Goal: Task Accomplishment & Management: Use online tool/utility

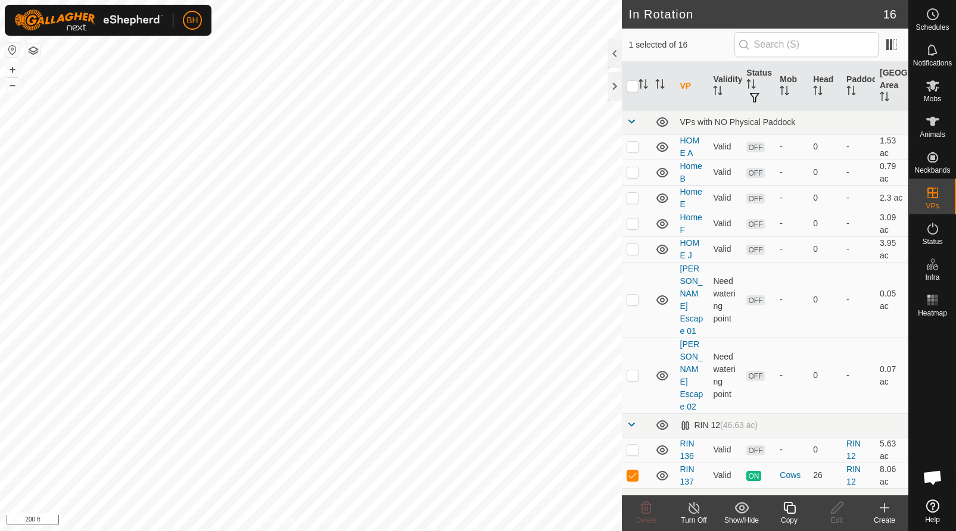
click at [793, 518] on div "Copy" at bounding box center [789, 520] width 48 height 11
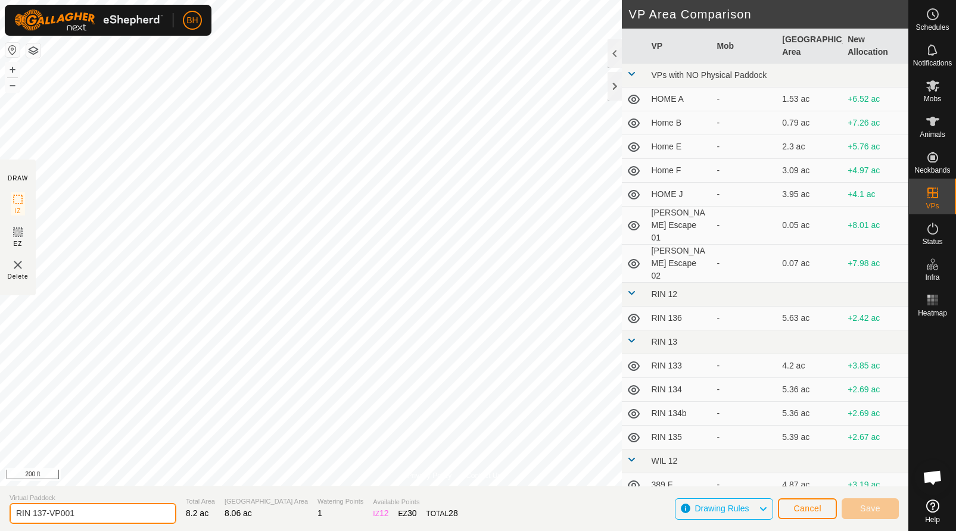
drag, startPoint x: 43, startPoint y: 512, endPoint x: 130, endPoint y: 521, distance: 87.9
click at [121, 519] on input "RIN 137-VP001" at bounding box center [93, 513] width 167 height 21
type input "RIN 138"
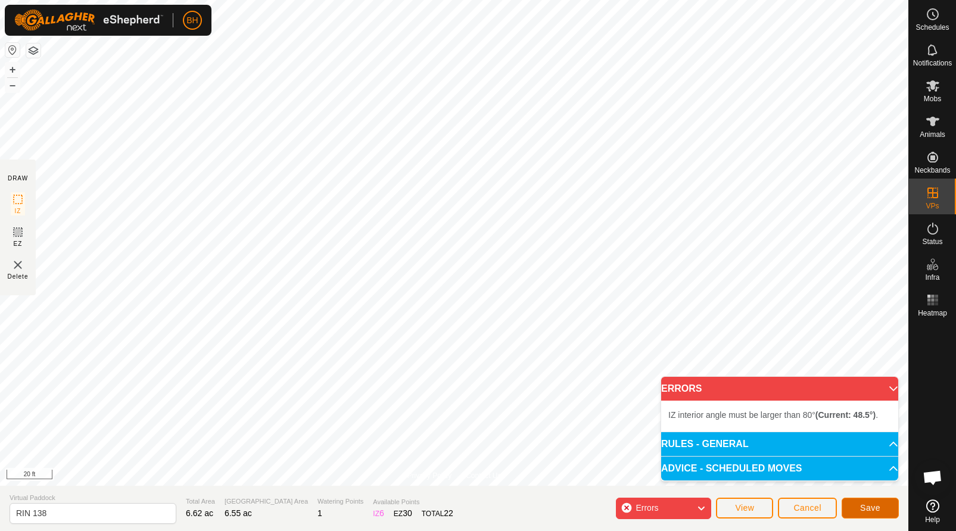
click at [879, 510] on span "Save" at bounding box center [870, 508] width 20 height 10
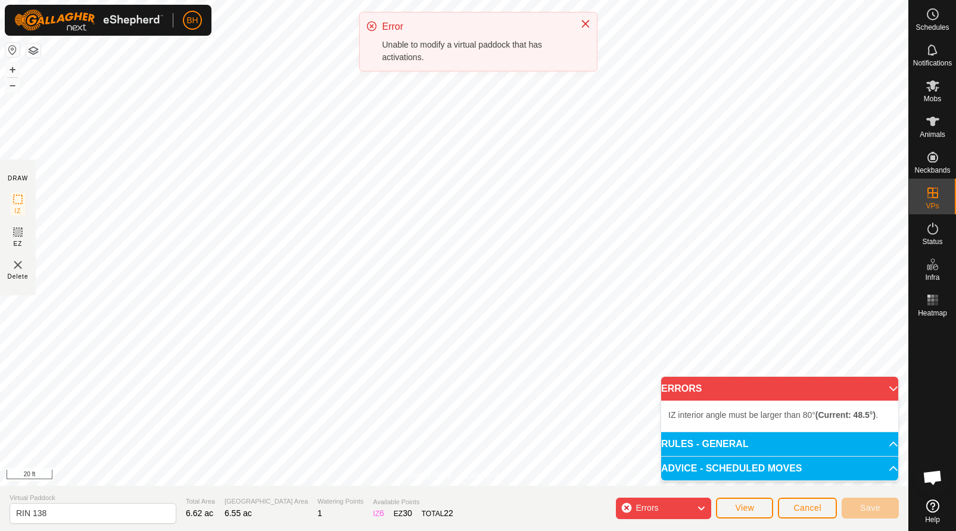
click at [836, 410] on li "IZ interior angle must be larger than 80° (Current: 48.5°) ." at bounding box center [779, 415] width 223 height 14
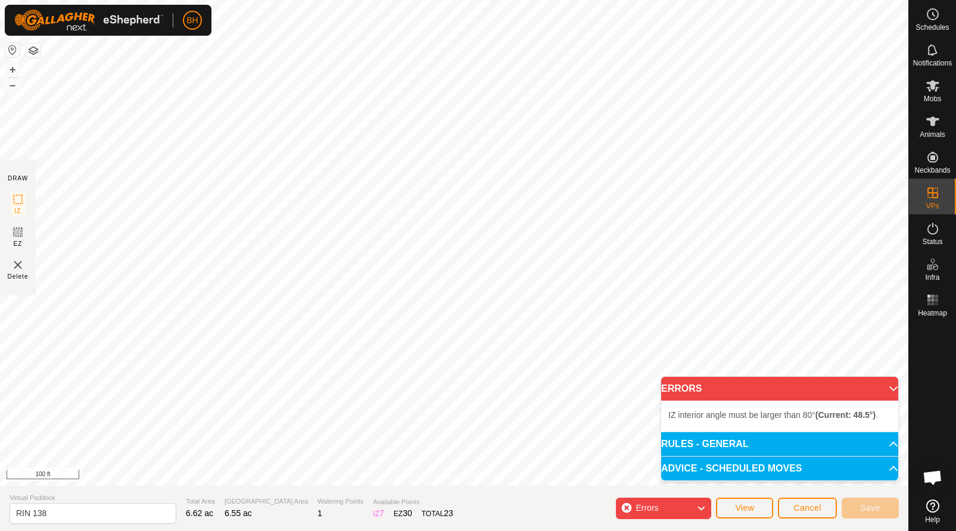
click at [628, 506] on div "Errors" at bounding box center [663, 508] width 95 height 21
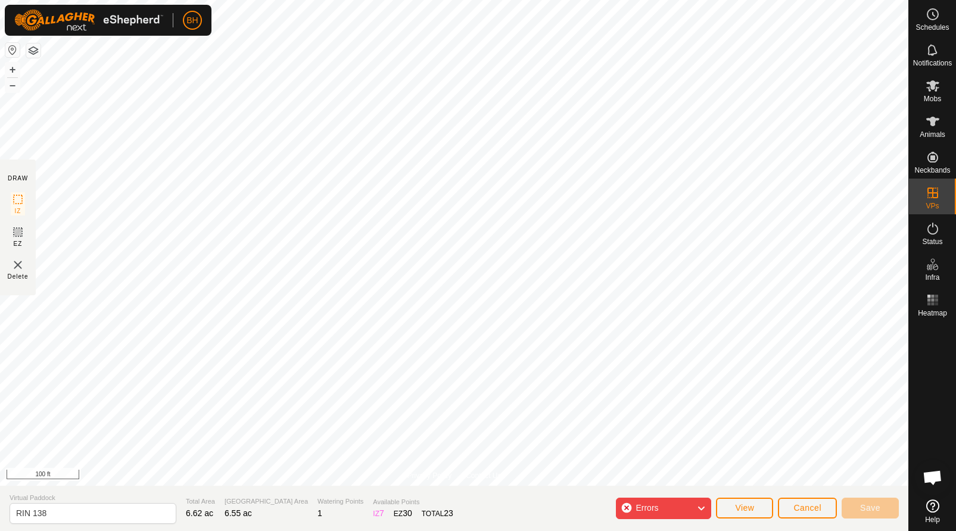
click at [627, 506] on div "Errors" at bounding box center [663, 508] width 95 height 21
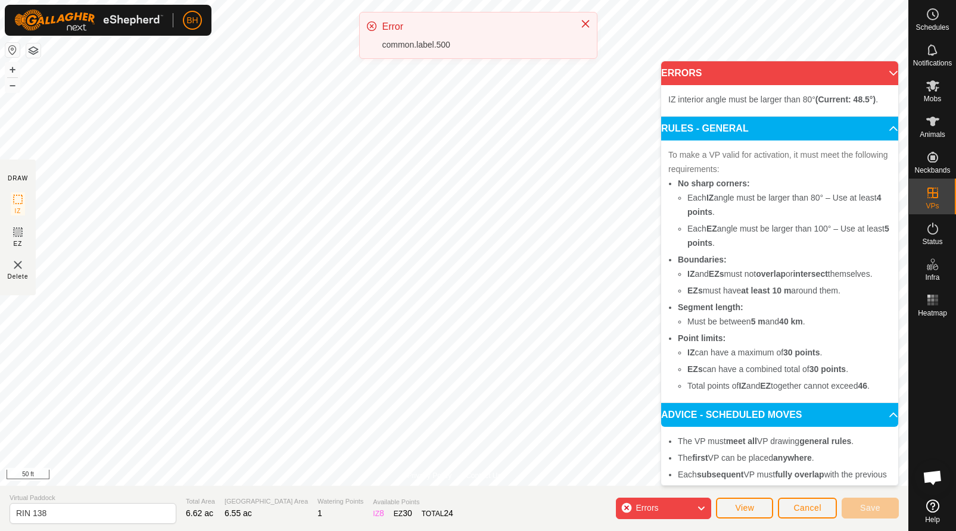
click at [626, 505] on div "Errors" at bounding box center [663, 508] width 95 height 21
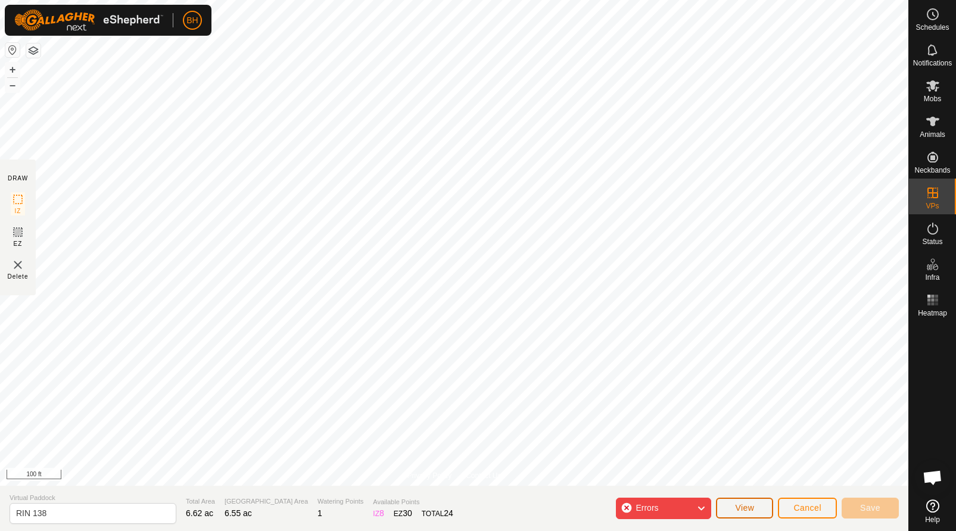
click at [750, 509] on span "View" at bounding box center [744, 508] width 19 height 10
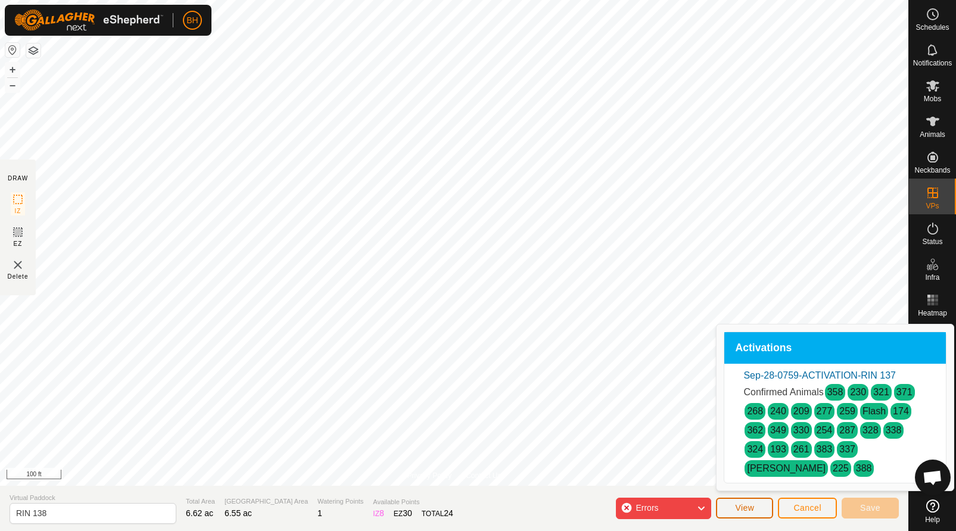
click at [752, 506] on span "View" at bounding box center [744, 508] width 19 height 10
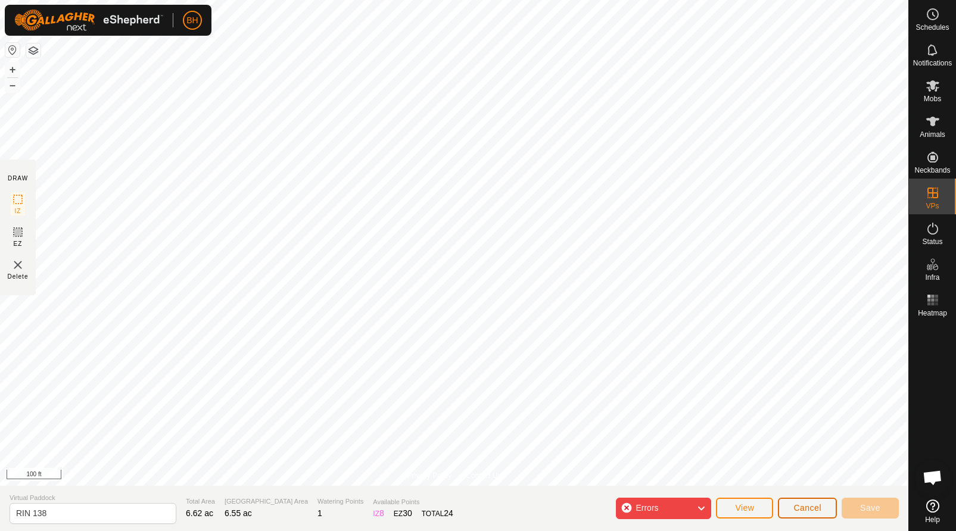
click at [818, 507] on span "Cancel" at bounding box center [807, 508] width 28 height 10
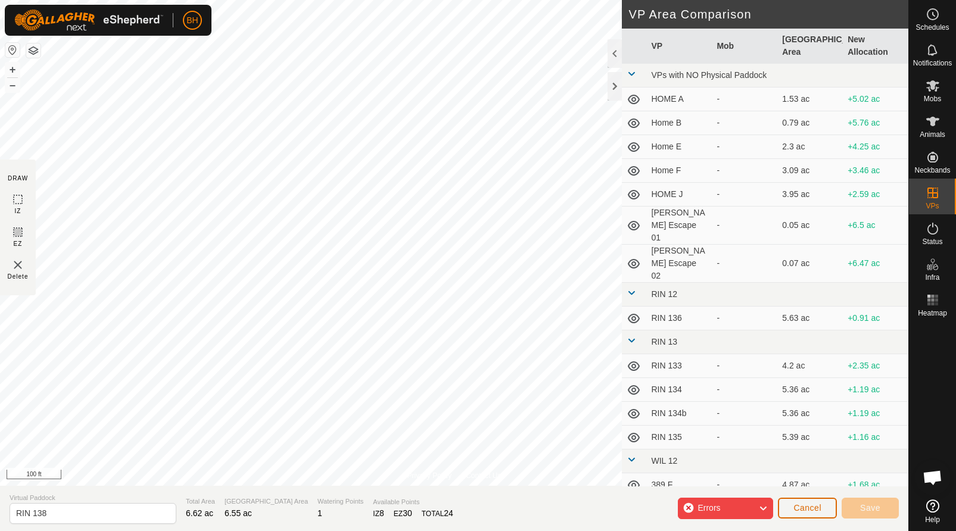
scroll to position [33, 0]
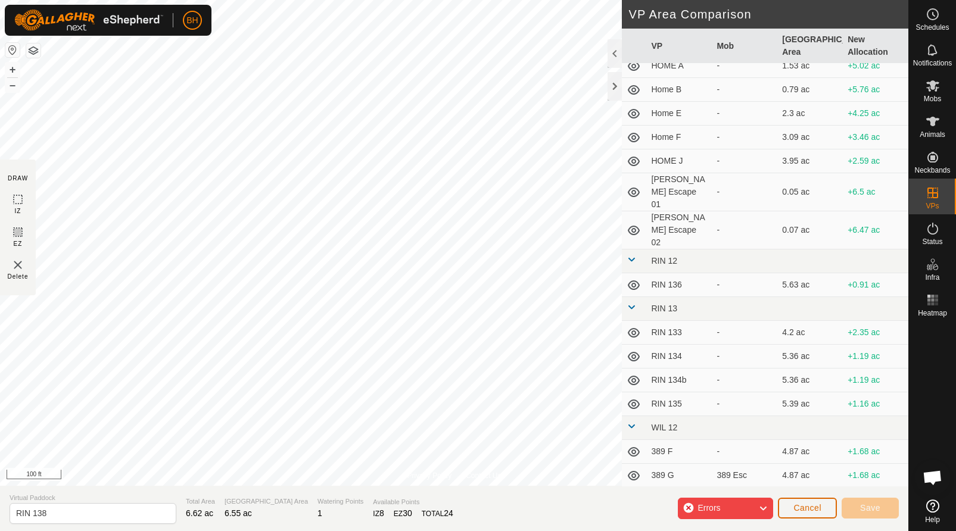
click at [824, 502] on button "Cancel" at bounding box center [807, 508] width 59 height 21
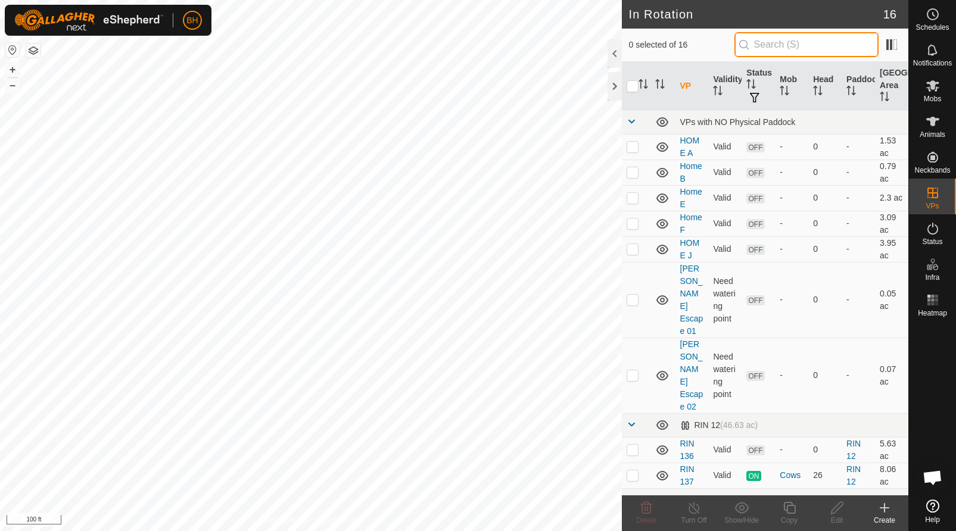
click at [797, 49] on input "text" at bounding box center [806, 44] width 144 height 25
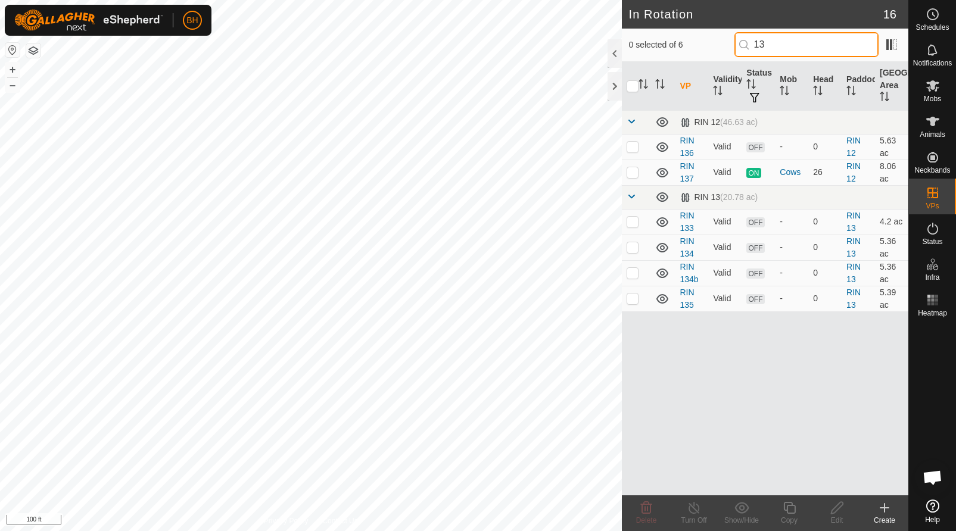
type input "138"
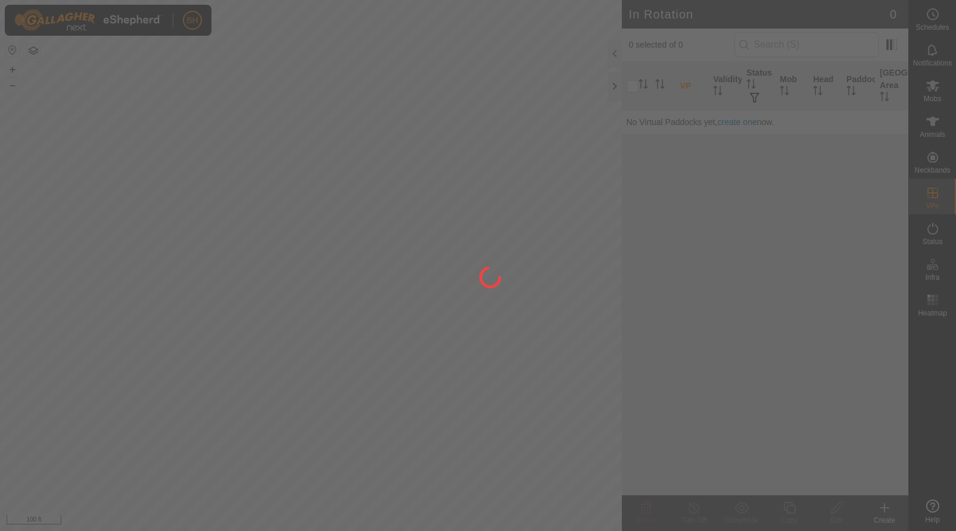
click at [812, 49] on div at bounding box center [478, 265] width 956 height 531
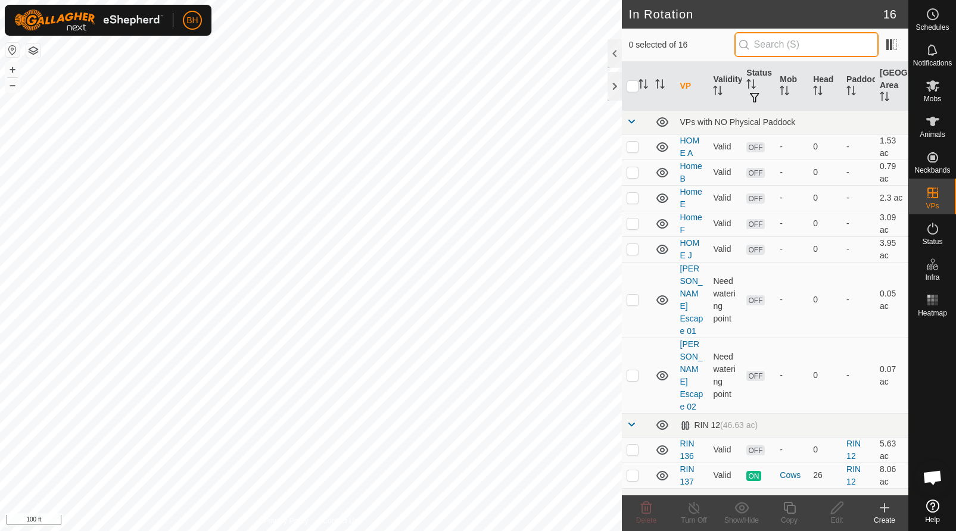
click at [812, 43] on input "text" at bounding box center [806, 44] width 144 height 25
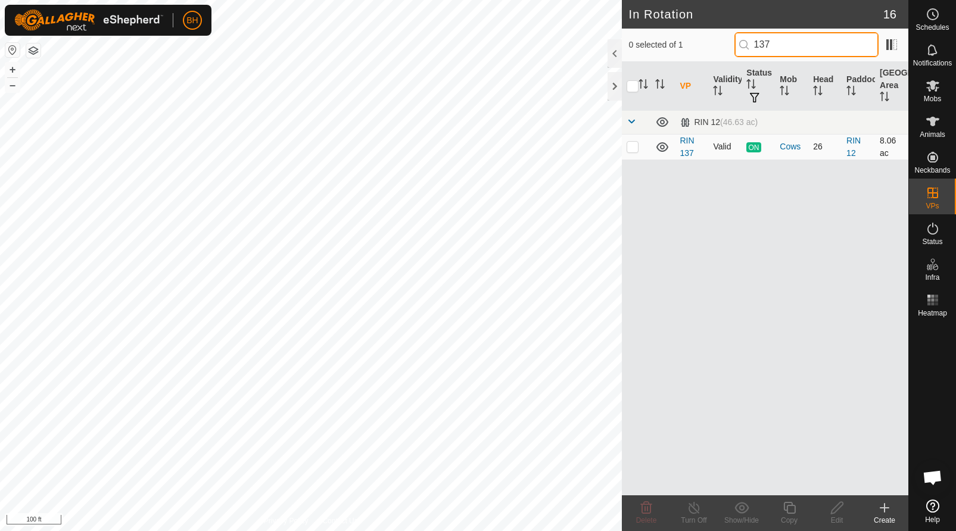
type input "137"
click at [633, 145] on p-checkbox at bounding box center [633, 147] width 12 height 10
checkbox input "true"
click at [796, 516] on div "Copy" at bounding box center [789, 520] width 48 height 11
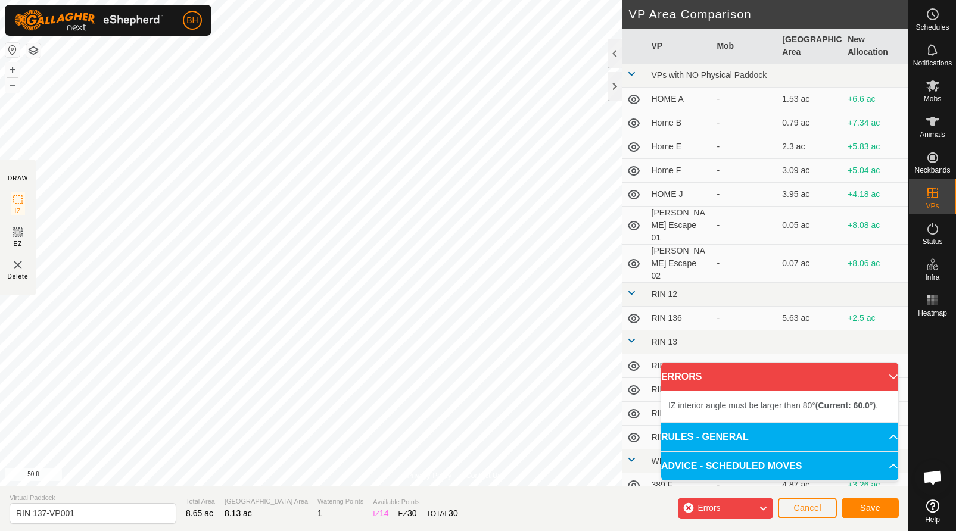
click at [400, 497] on div "Privacy Policy Contact Us Type: Inclusion Zone undefined Animal + – ⇧ i 50 ft D…" at bounding box center [454, 265] width 908 height 531
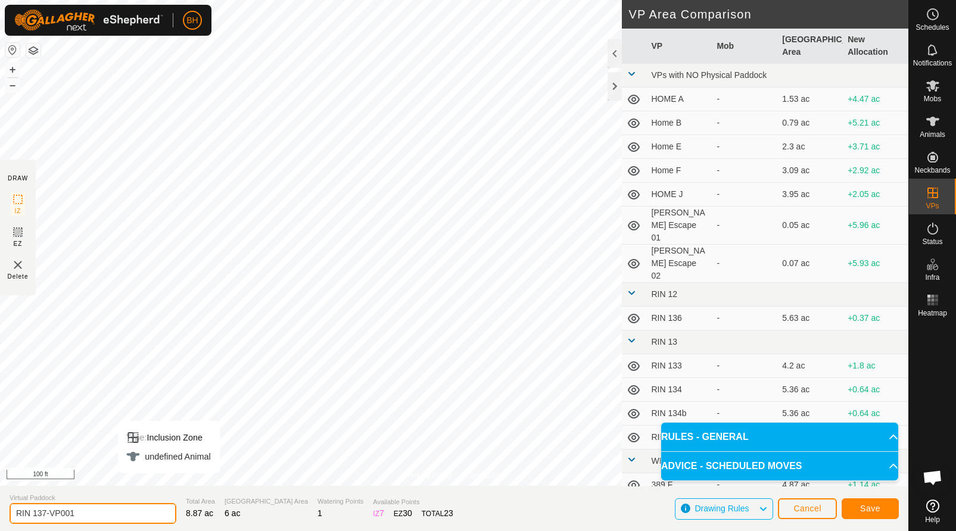
drag, startPoint x: 89, startPoint y: 518, endPoint x: 40, endPoint y: 532, distance: 50.9
click at [40, 531] on html "BH Schedules Notifications Mobs Animals Neckbands VPs Status Infra Heatmap Help…" at bounding box center [478, 265] width 956 height 531
type input "RIN 138"
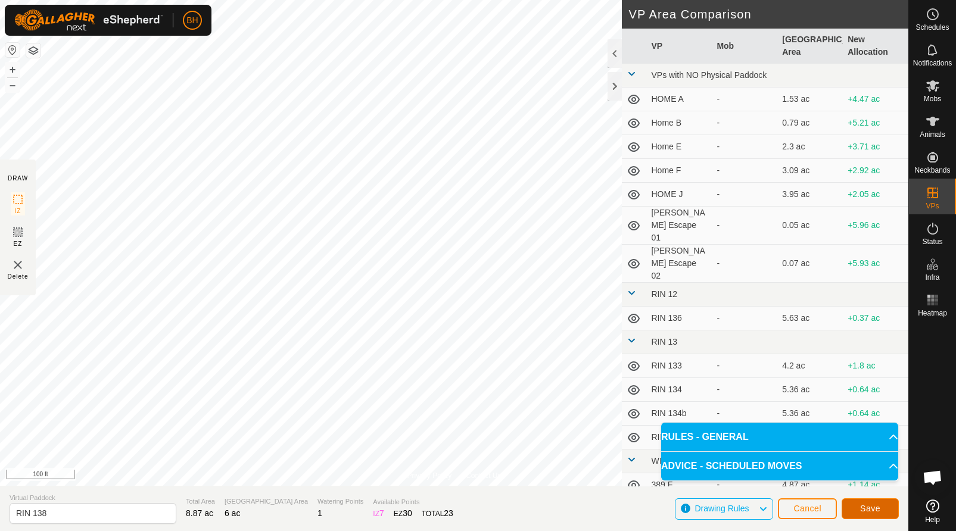
click at [867, 504] on span "Save" at bounding box center [870, 509] width 20 height 10
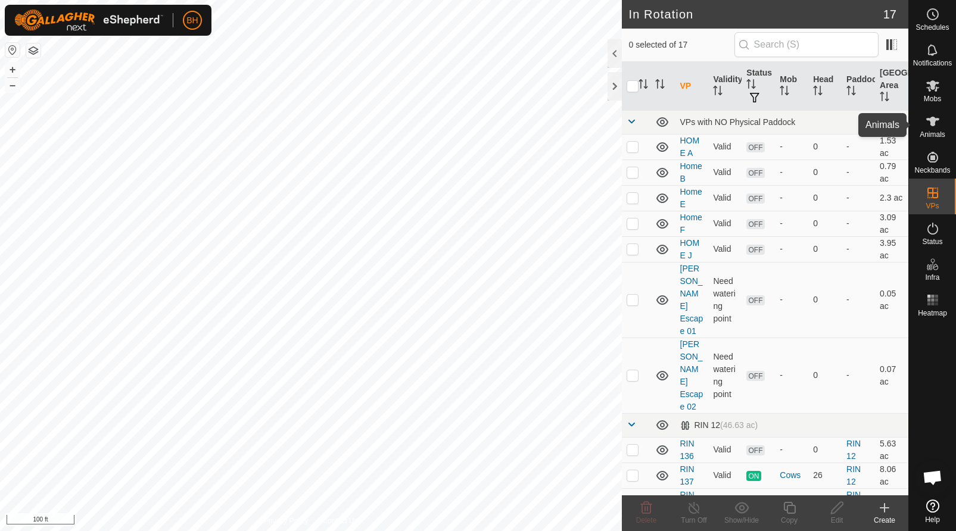
click at [936, 123] on icon at bounding box center [933, 121] width 14 height 14
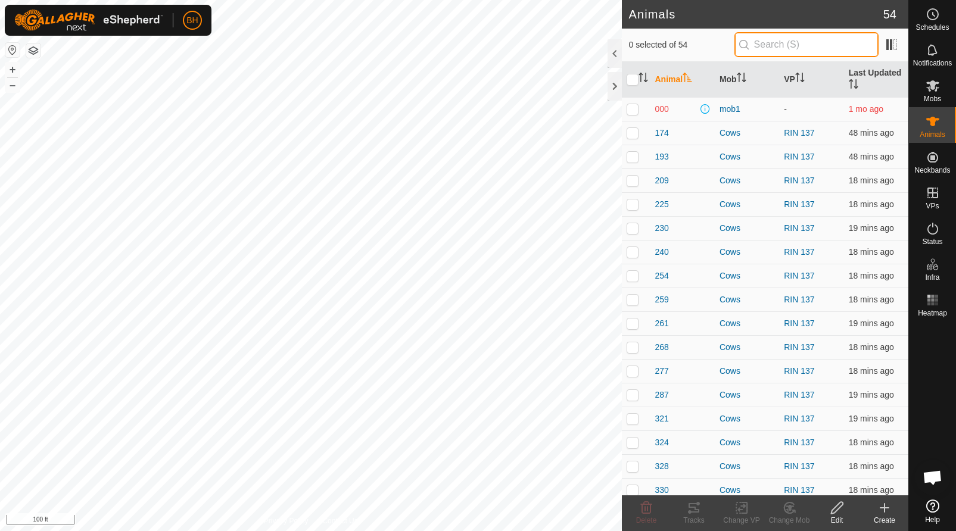
click at [783, 40] on input "text" at bounding box center [806, 44] width 144 height 25
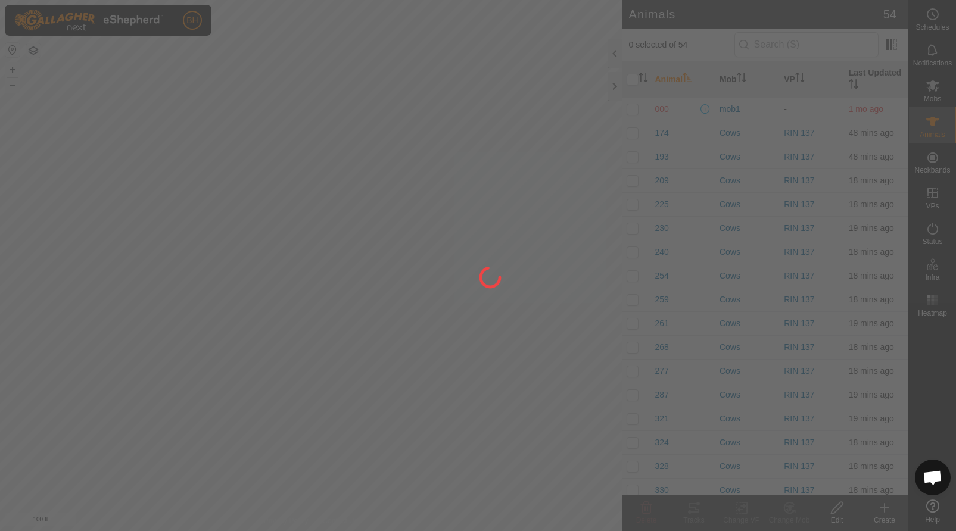
click at [936, 86] on div at bounding box center [478, 265] width 956 height 531
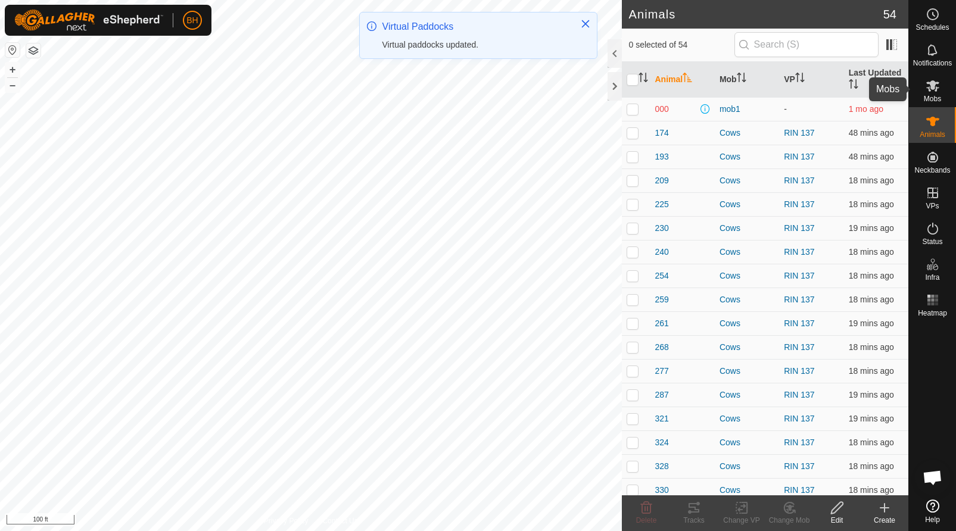
click at [931, 86] on icon at bounding box center [932, 85] width 13 height 11
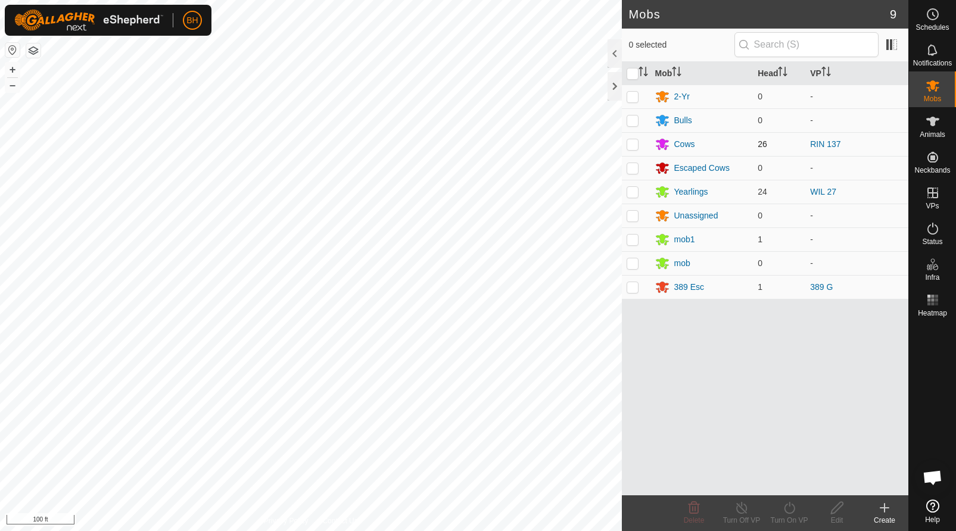
click at [638, 144] on td at bounding box center [636, 144] width 29 height 24
checkbox input "true"
click at [786, 507] on icon at bounding box center [789, 508] width 15 height 14
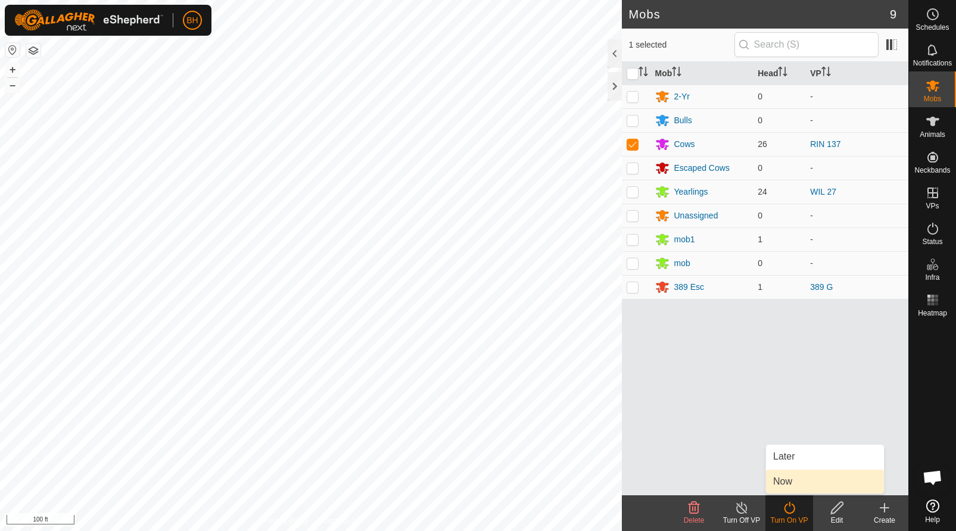
click at [789, 473] on link "Now" at bounding box center [825, 482] width 118 height 24
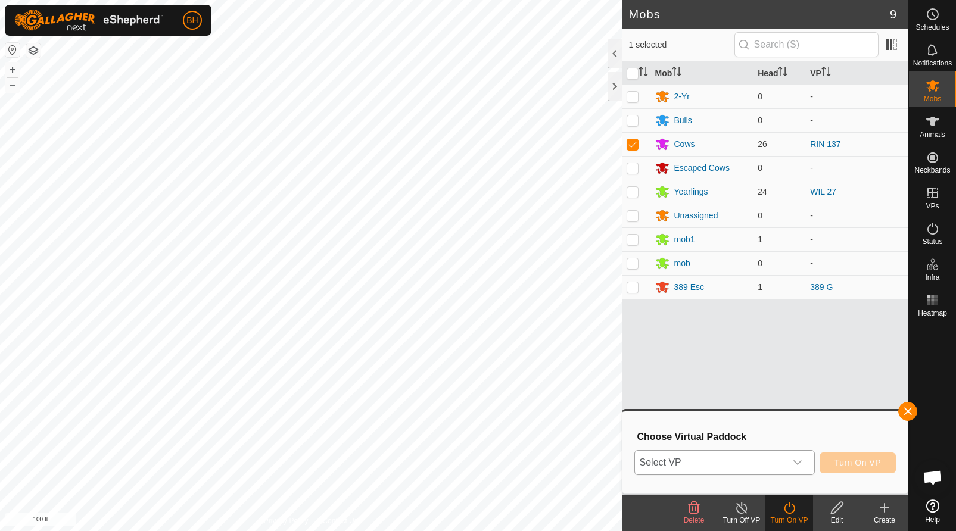
click at [786, 466] on div "dropdown trigger" at bounding box center [798, 463] width 24 height 24
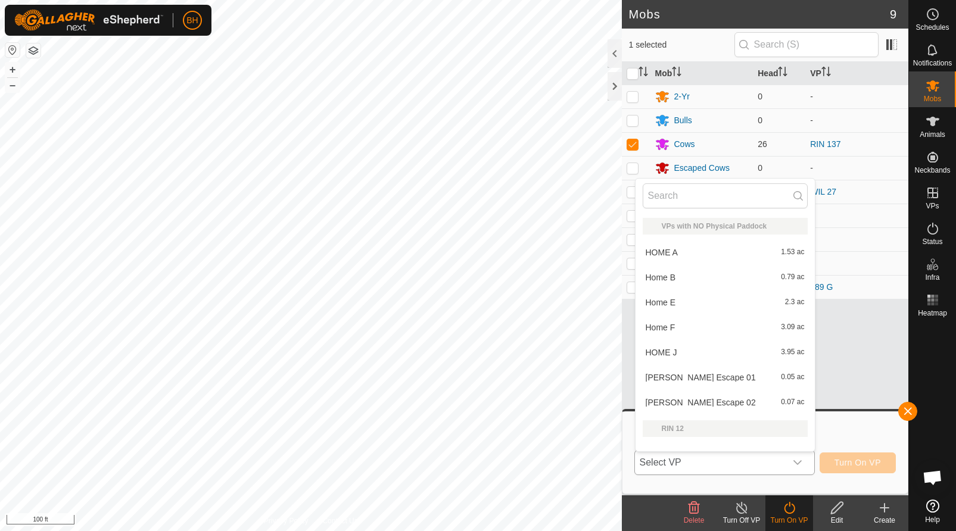
scroll to position [15, 0]
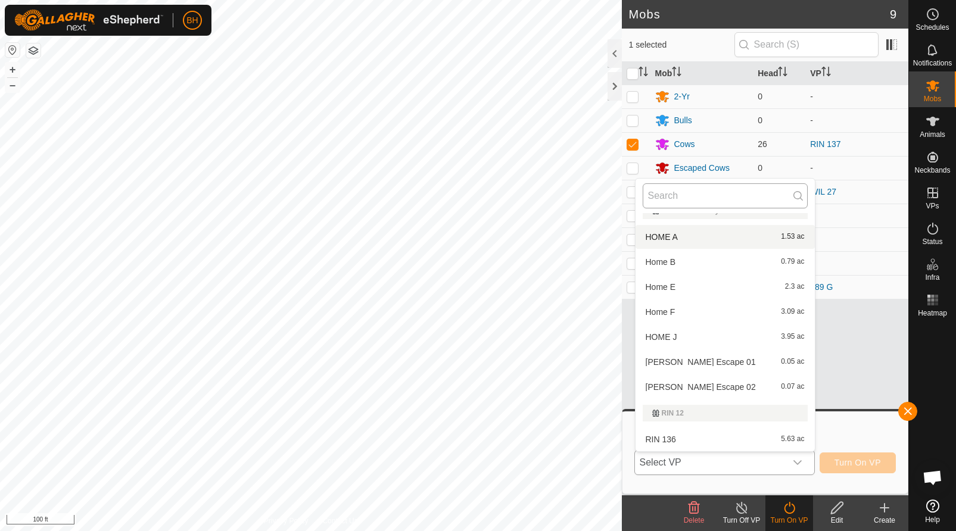
click at [686, 193] on input "text" at bounding box center [725, 195] width 165 height 25
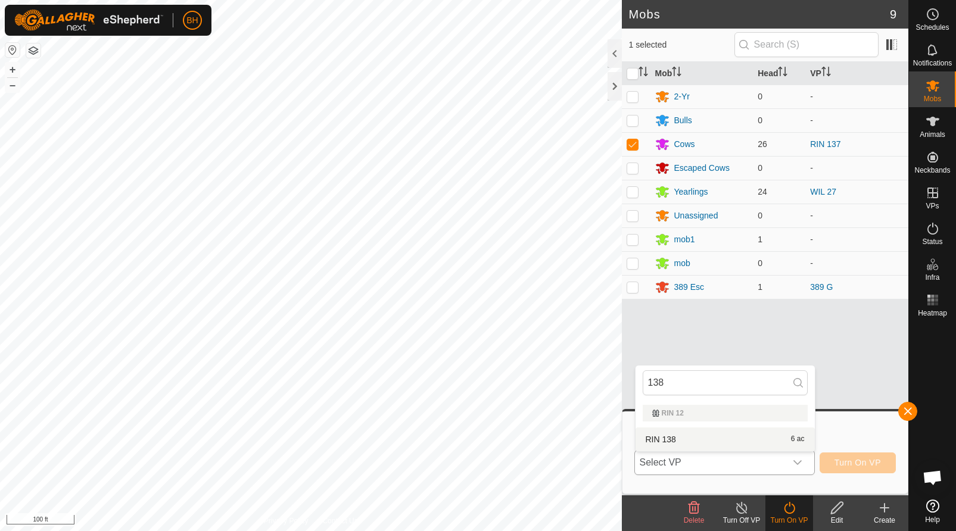
type input "138"
drag, startPoint x: 711, startPoint y: 440, endPoint x: 708, endPoint y: 445, distance: 6.1
click at [711, 443] on li "RIN 138 6 ac" at bounding box center [724, 440] width 179 height 24
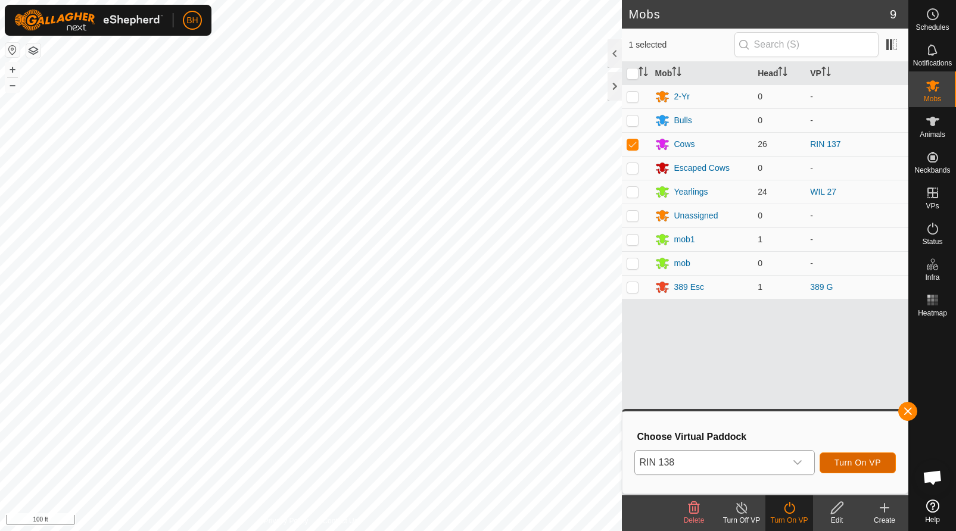
click at [853, 463] on span "Turn On VP" at bounding box center [857, 463] width 46 height 10
